Goal: Navigation & Orientation: Find specific page/section

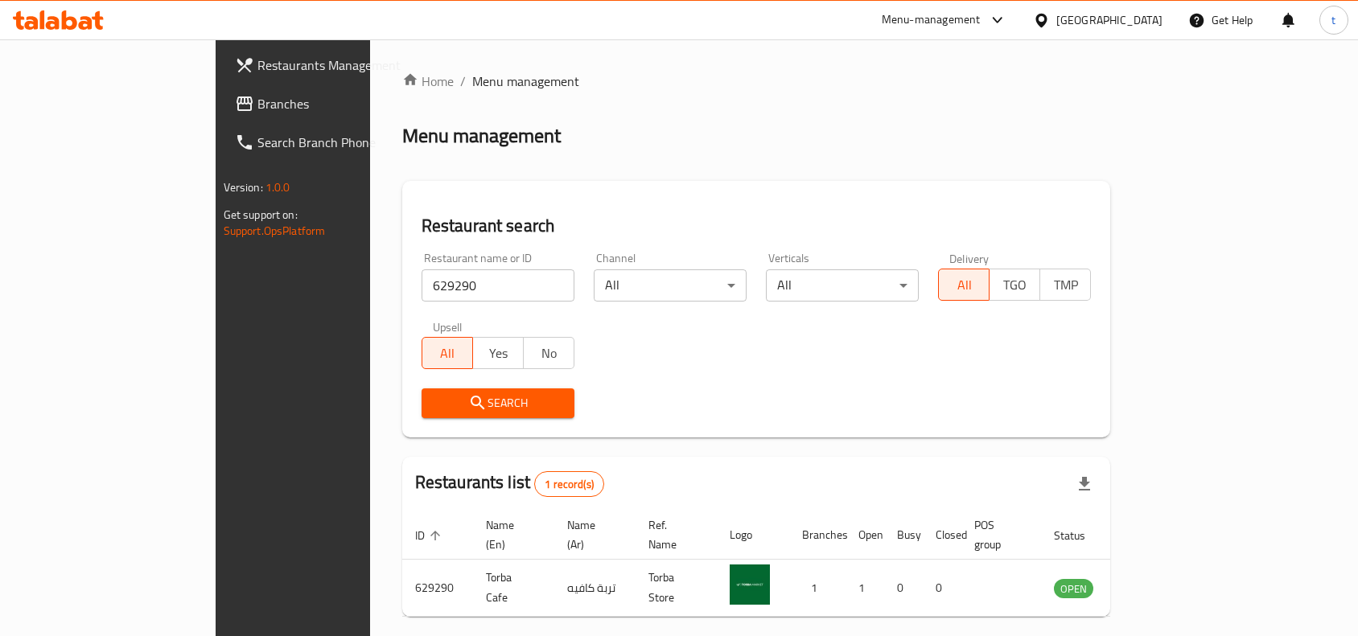
scroll to position [50, 0]
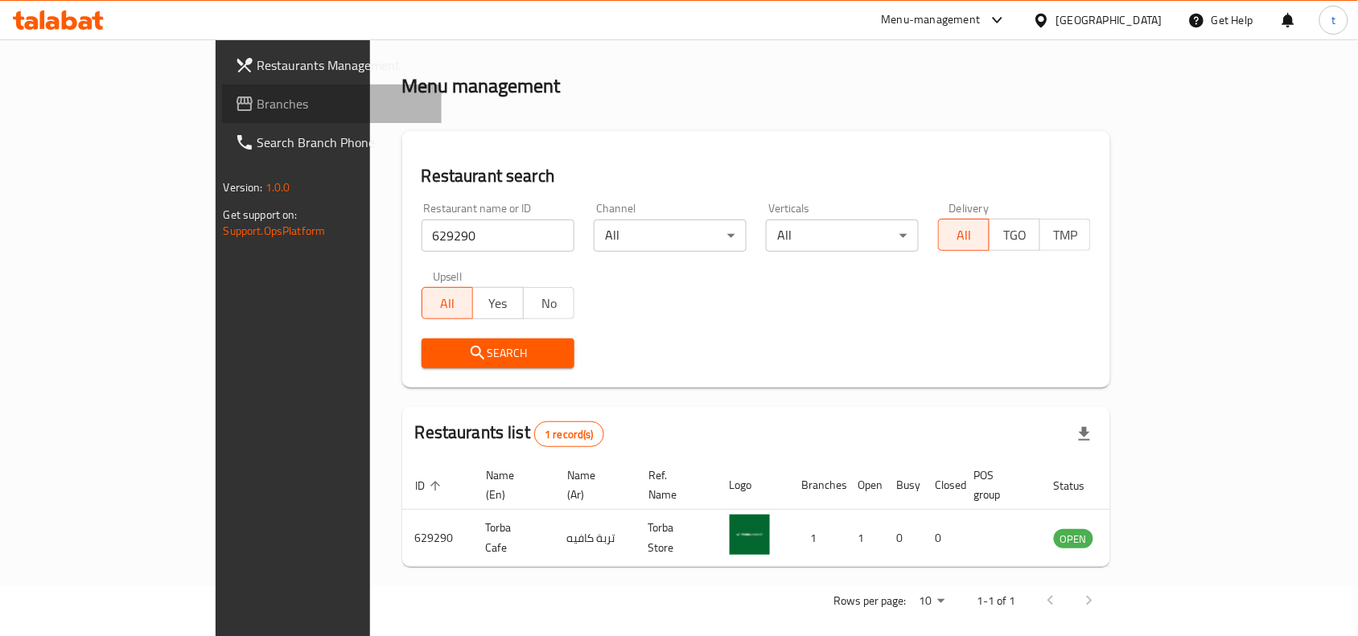
click at [257, 107] on span "Branches" at bounding box center [343, 103] width 172 height 19
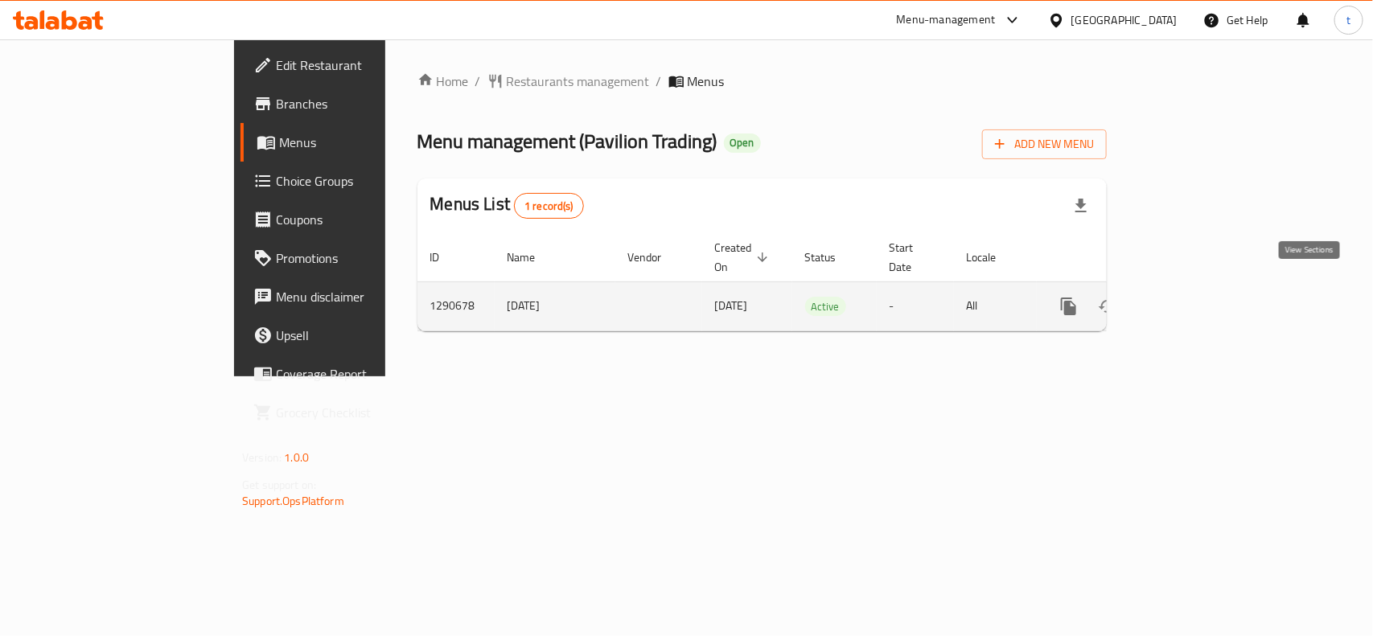
click at [1192, 299] on icon "enhanced table" at bounding box center [1185, 306] width 14 height 14
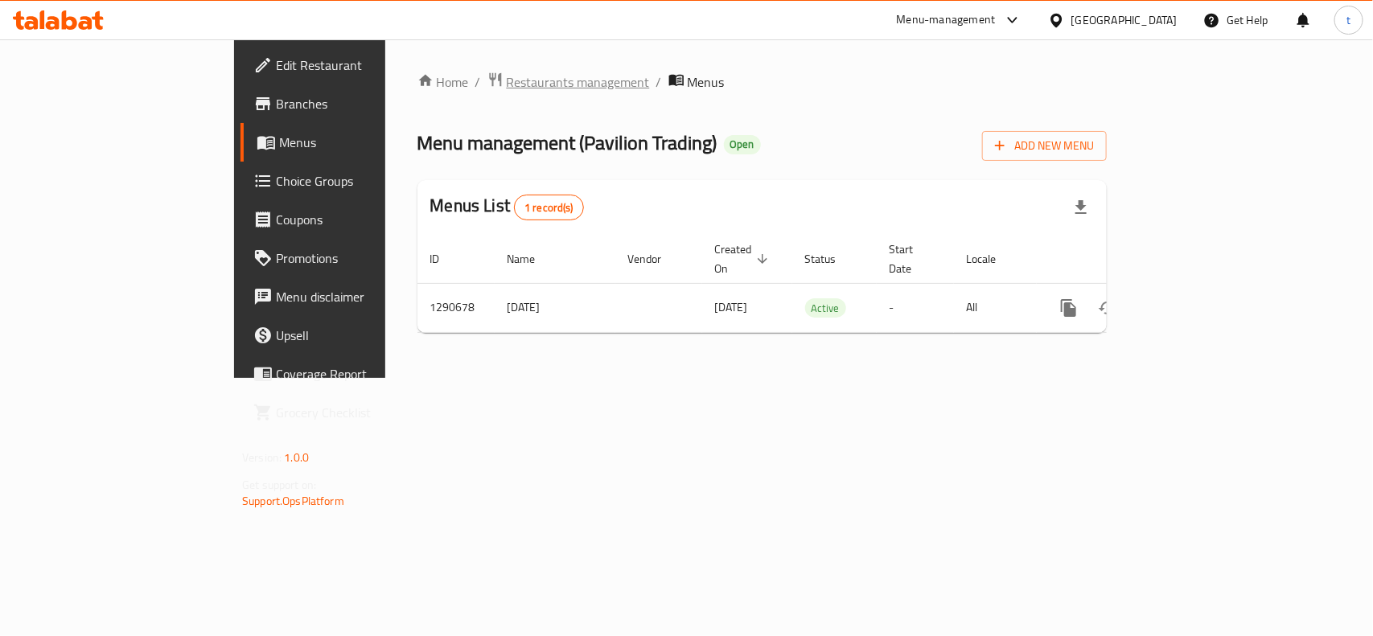
click at [507, 81] on span "Restaurants management" at bounding box center [578, 81] width 143 height 19
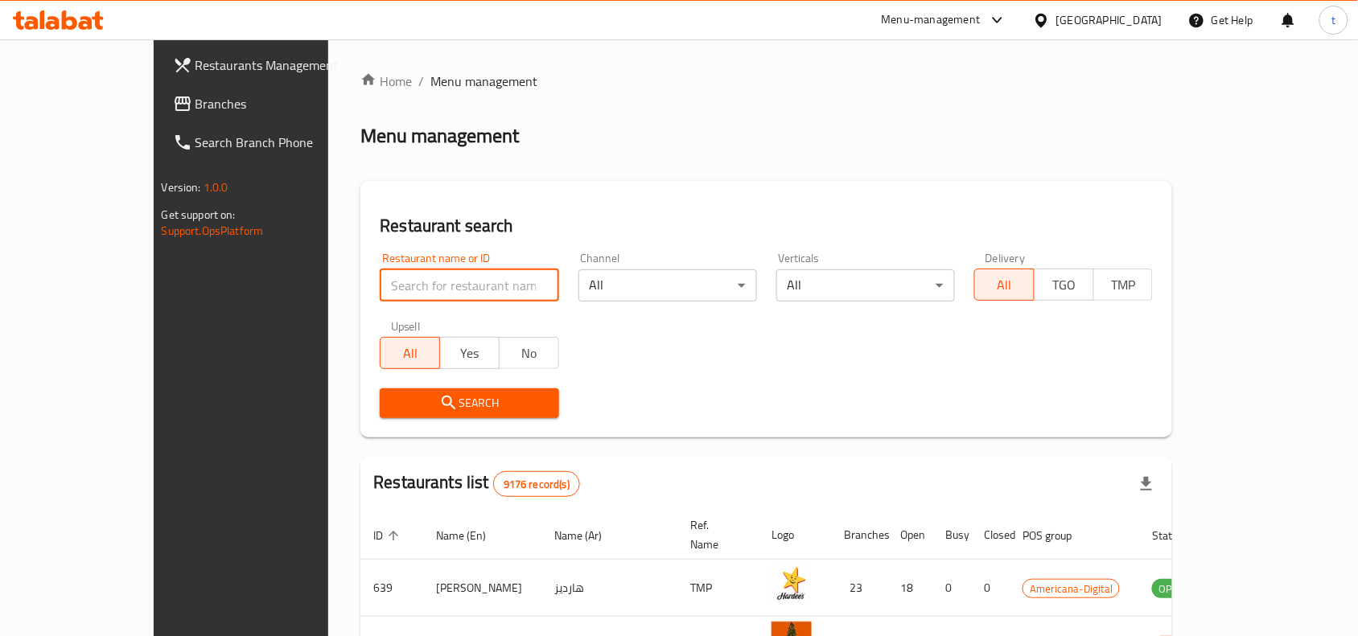
click at [380, 290] on input "search" at bounding box center [469, 286] width 179 height 32
paste input "698193"
type input "698193"
click at [405, 406] on span "Search" at bounding box center [469, 403] width 153 height 20
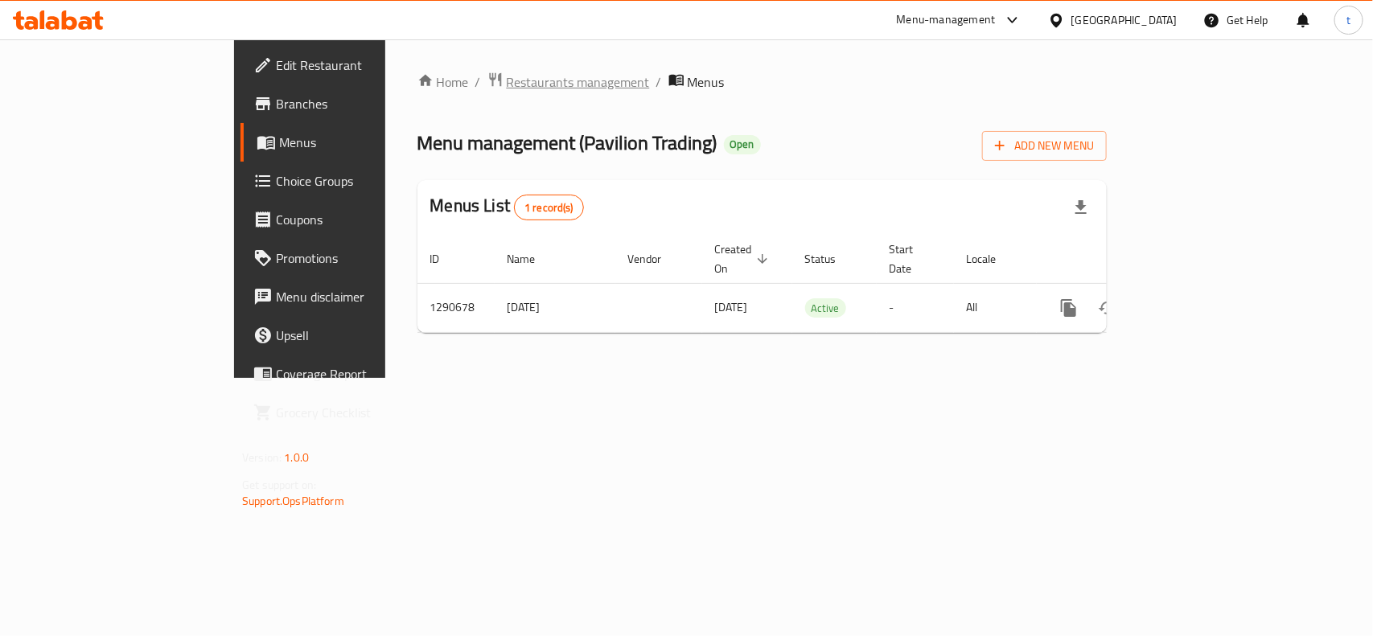
click at [507, 86] on span "Restaurants management" at bounding box center [578, 81] width 143 height 19
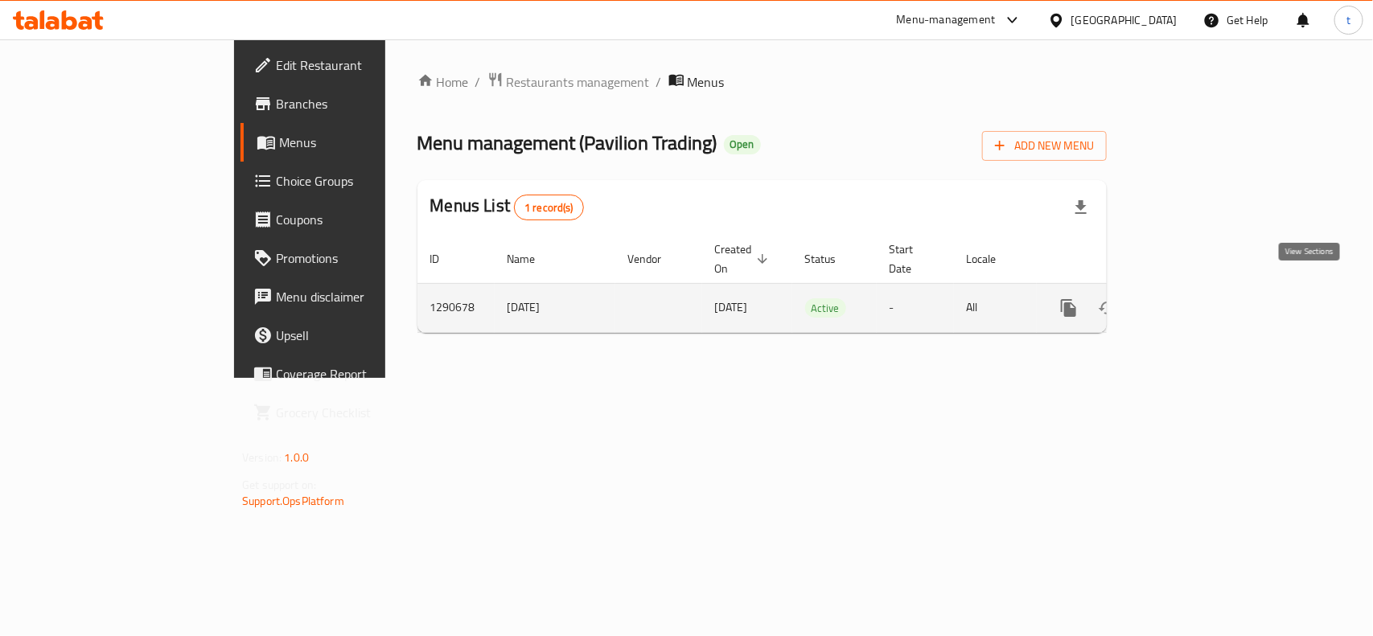
click at [1192, 301] on icon "enhanced table" at bounding box center [1185, 308] width 14 height 14
click at [1195, 297] on icon "enhanced table" at bounding box center [1184, 306] width 19 height 19
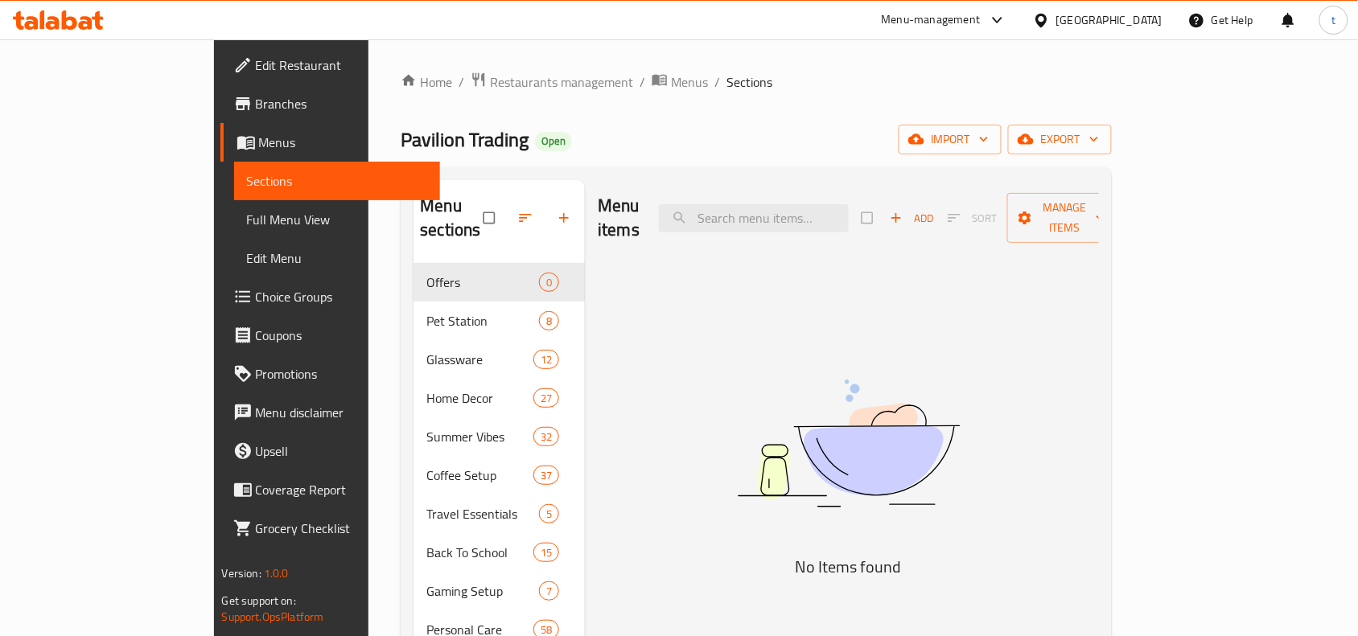
click at [220, 126] on link "Menus" at bounding box center [330, 142] width 220 height 39
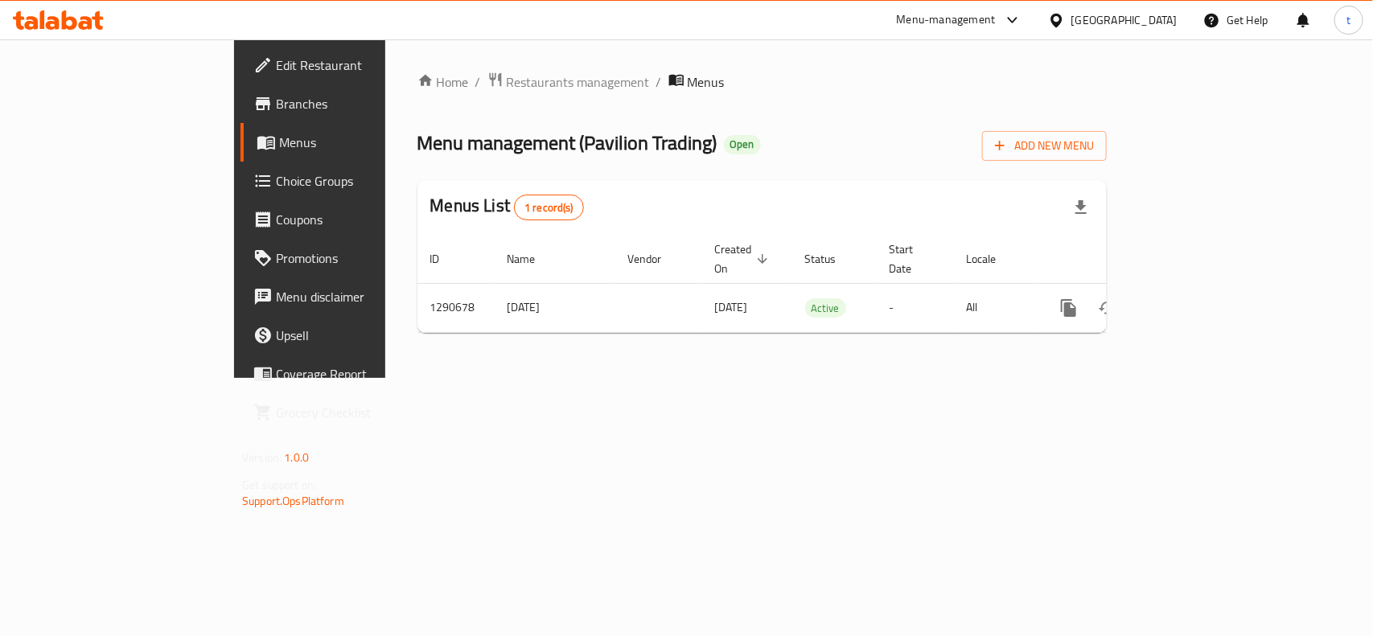
click at [996, 25] on div "Menu-management" at bounding box center [946, 19] width 99 height 19
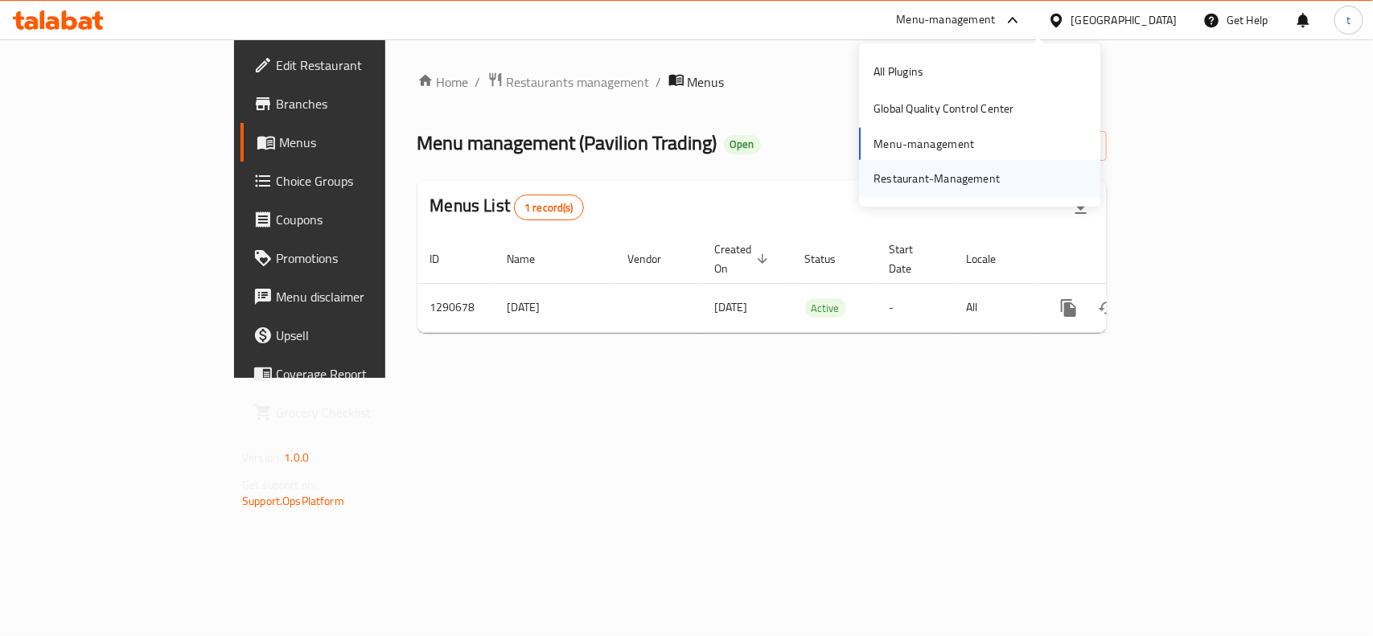
click at [933, 183] on div "Restaurant-Management" at bounding box center [937, 179] width 126 height 18
